Goal: Information Seeking & Learning: Understand process/instructions

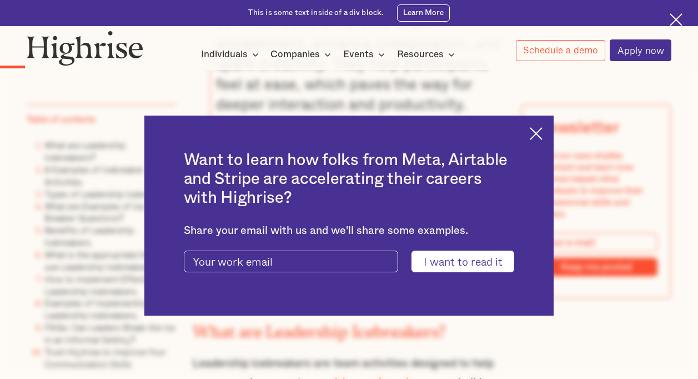
scroll to position [1294, 0]
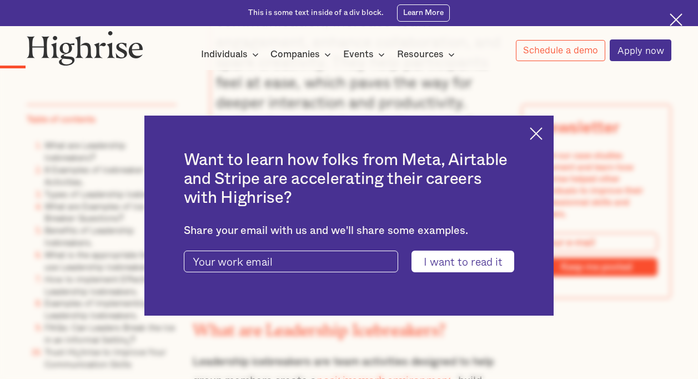
click at [543, 127] on img at bounding box center [536, 133] width 13 height 13
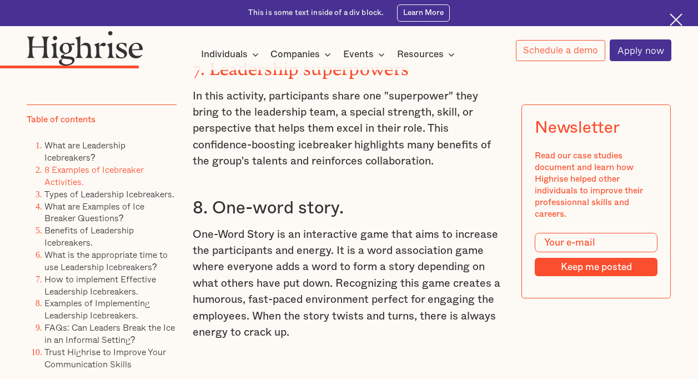
scroll to position [3130, 0]
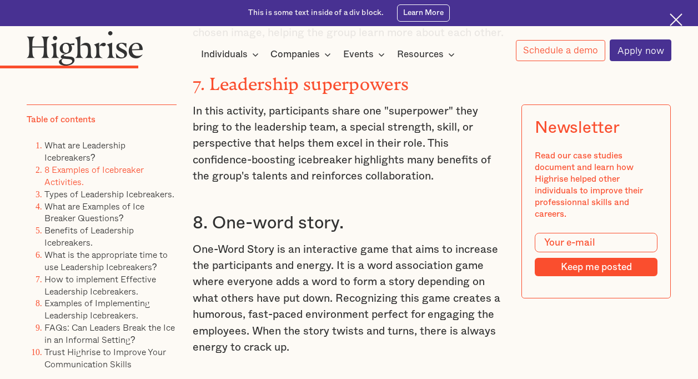
click at [351, 152] on p "In this activity, participants share one "superpower" they bring to the leaders…" at bounding box center [349, 144] width 313 height 82
click at [294, 173] on p "In this activity, participants share one "superpower" they bring to the leaders…" at bounding box center [349, 144] width 313 height 82
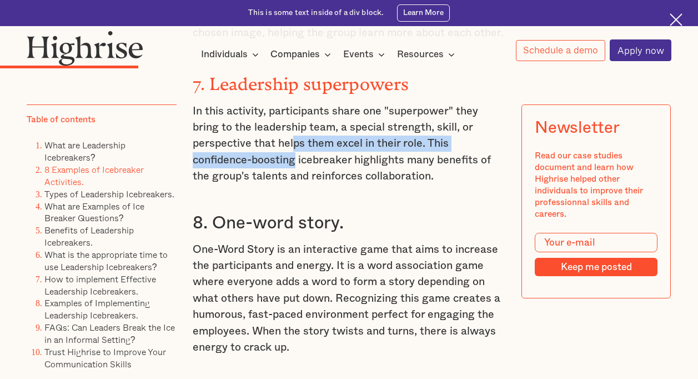
click at [262, 170] on p "In this activity, participants share one "superpower" they bring to the leaders…" at bounding box center [349, 144] width 313 height 82
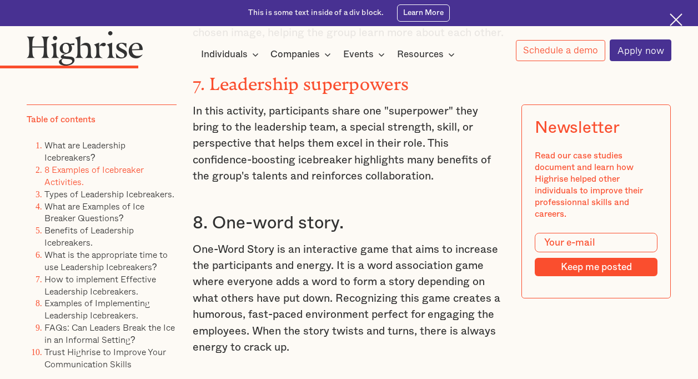
click at [262, 170] on p "In this activity, participants share one "superpower" they bring to the leaders…" at bounding box center [349, 144] width 313 height 82
click at [396, 182] on p "In this activity, participants share one "superpower" they bring to the leaders…" at bounding box center [349, 144] width 313 height 82
click at [272, 133] on p "In this activity, participants share one "superpower" they bring to the leaders…" at bounding box center [349, 144] width 313 height 82
drag, startPoint x: 272, startPoint y: 133, endPoint x: 424, endPoint y: 202, distance: 167.0
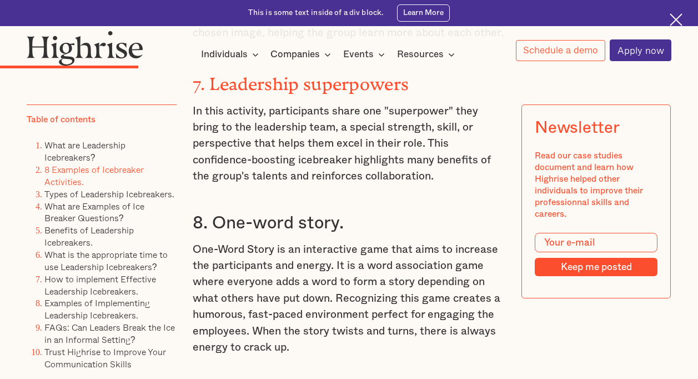
click at [424, 185] on p "In this activity, participants share one "superpower" they bring to the leaders…" at bounding box center [349, 144] width 313 height 82
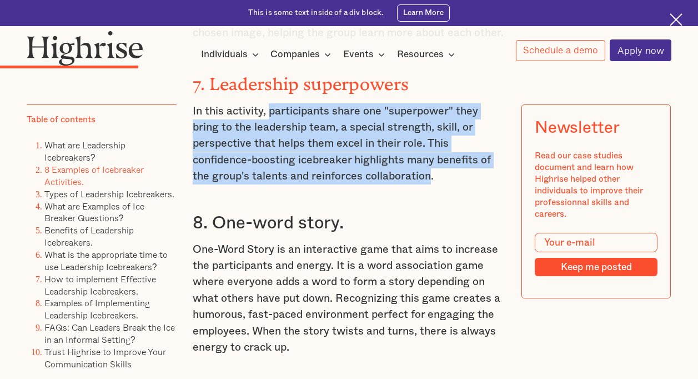
click at [394, 298] on p "One-Word Story is an interactive game that aims to increase the participants an…" at bounding box center [349, 299] width 313 height 114
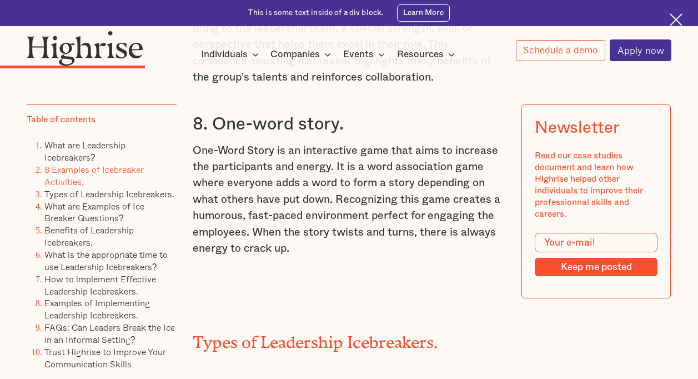
scroll to position [3230, 0]
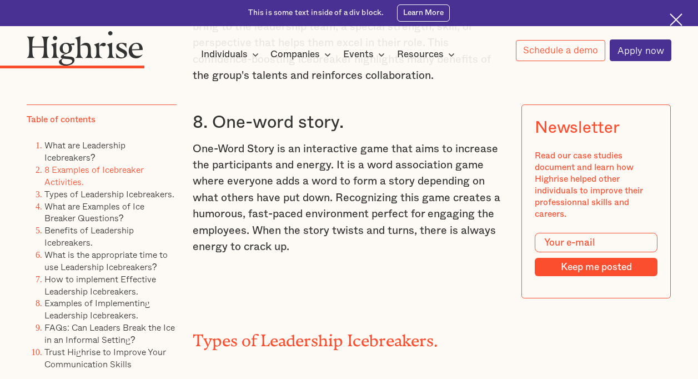
click at [309, 237] on p "One-Word Story is an interactive game that aims to increase the participants an…" at bounding box center [349, 198] width 313 height 114
drag, startPoint x: 309, startPoint y: 237, endPoint x: 242, endPoint y: 232, distance: 66.8
click at [242, 232] on p "One-Word Story is an interactive game that aims to increase the participants an…" at bounding box center [349, 198] width 313 height 114
click at [227, 188] on p "One-Word Story is an interactive game that aims to increase the participants an…" at bounding box center [349, 198] width 313 height 114
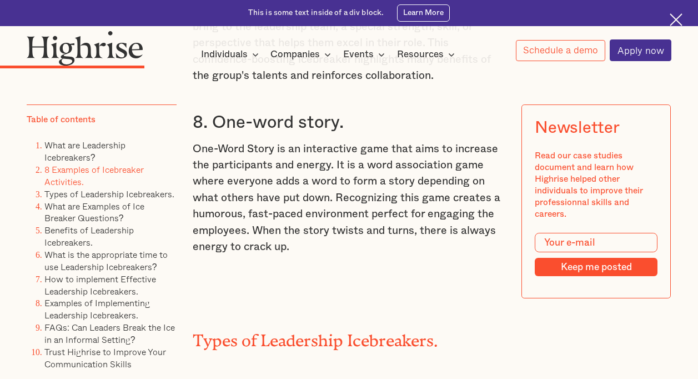
click at [356, 192] on p "One-Word Story is an interactive game that aims to increase the participants an…" at bounding box center [349, 198] width 313 height 114
click at [236, 208] on p "One-Word Story is an interactive game that aims to increase the participants an…" at bounding box center [349, 198] width 313 height 114
drag, startPoint x: 236, startPoint y: 208, endPoint x: 322, endPoint y: 216, distance: 86.5
click at [322, 216] on p "One-Word Story is an interactive game that aims to increase the participants an…" at bounding box center [349, 198] width 313 height 114
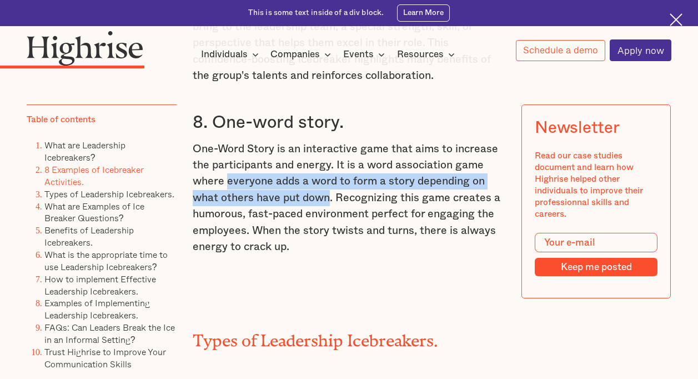
copy p "everyone adds a word to form a story depending on what others have put down"
click at [345, 180] on p "One-Word Story is an interactive game that aims to increase the participants an…" at bounding box center [349, 198] width 313 height 114
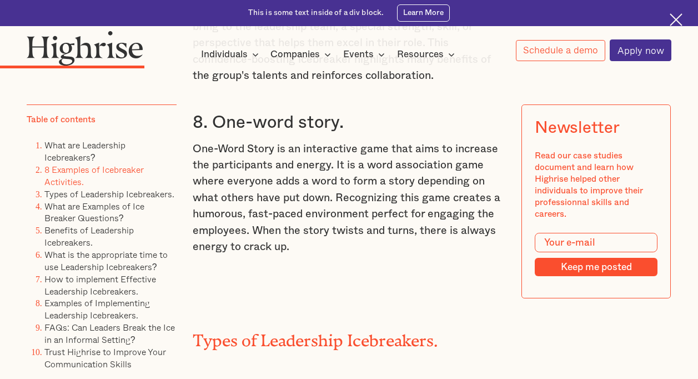
click at [340, 230] on p "One-Word Story is an interactive game that aims to increase the participants an…" at bounding box center [349, 198] width 313 height 114
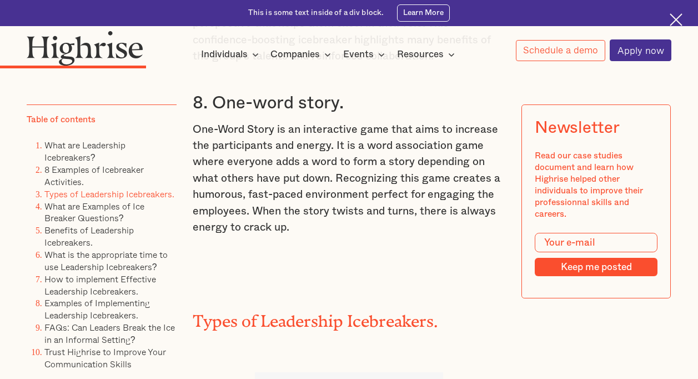
scroll to position [3247, 0]
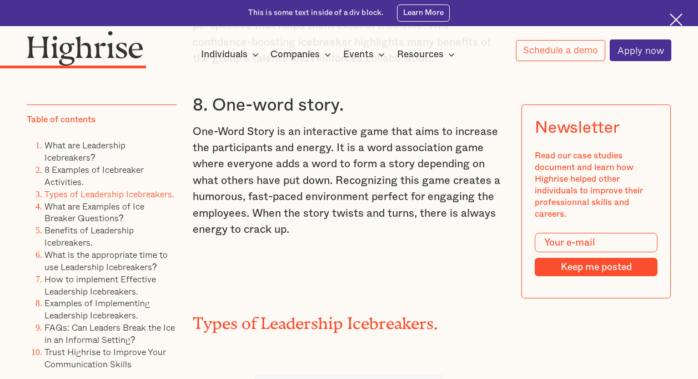
click at [222, 116] on h3 "8. One-word story." at bounding box center [349, 105] width 313 height 22
drag, startPoint x: 222, startPoint y: 134, endPoint x: 318, endPoint y: 128, distance: 96.3
click at [318, 116] on h3 "8. One-word story." at bounding box center [349, 105] width 313 height 22
copy h3 "One-word story"
